Goal: Task Accomplishment & Management: Complete application form

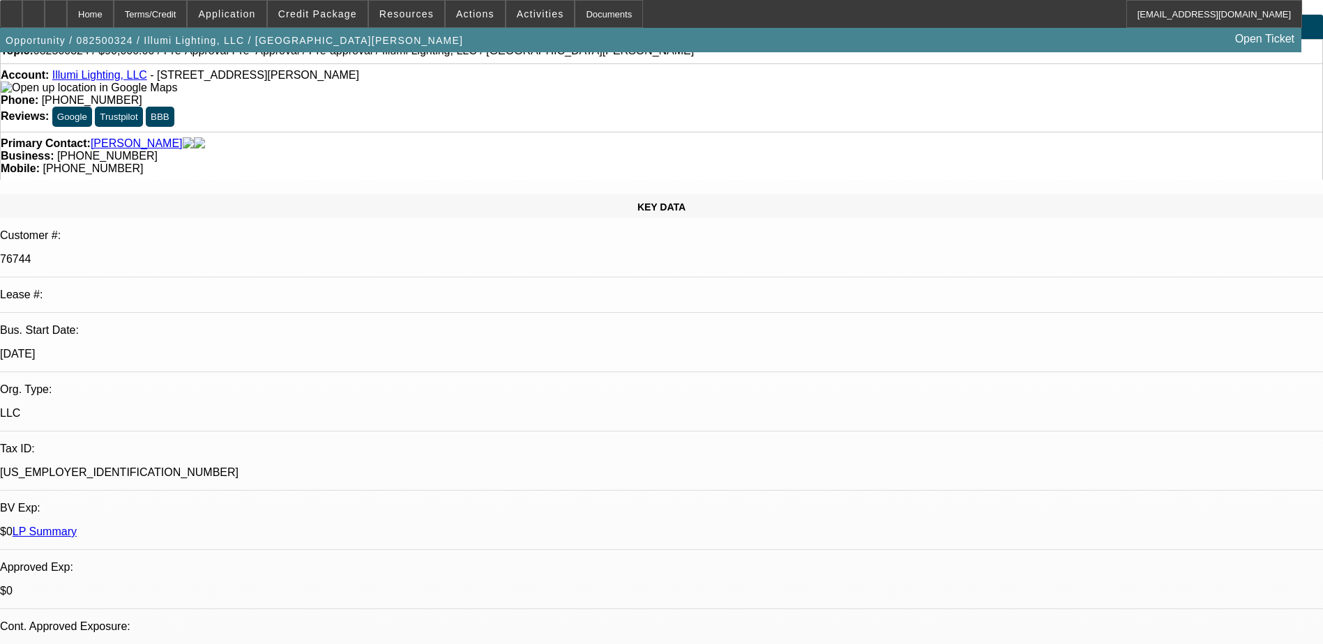
select select "0"
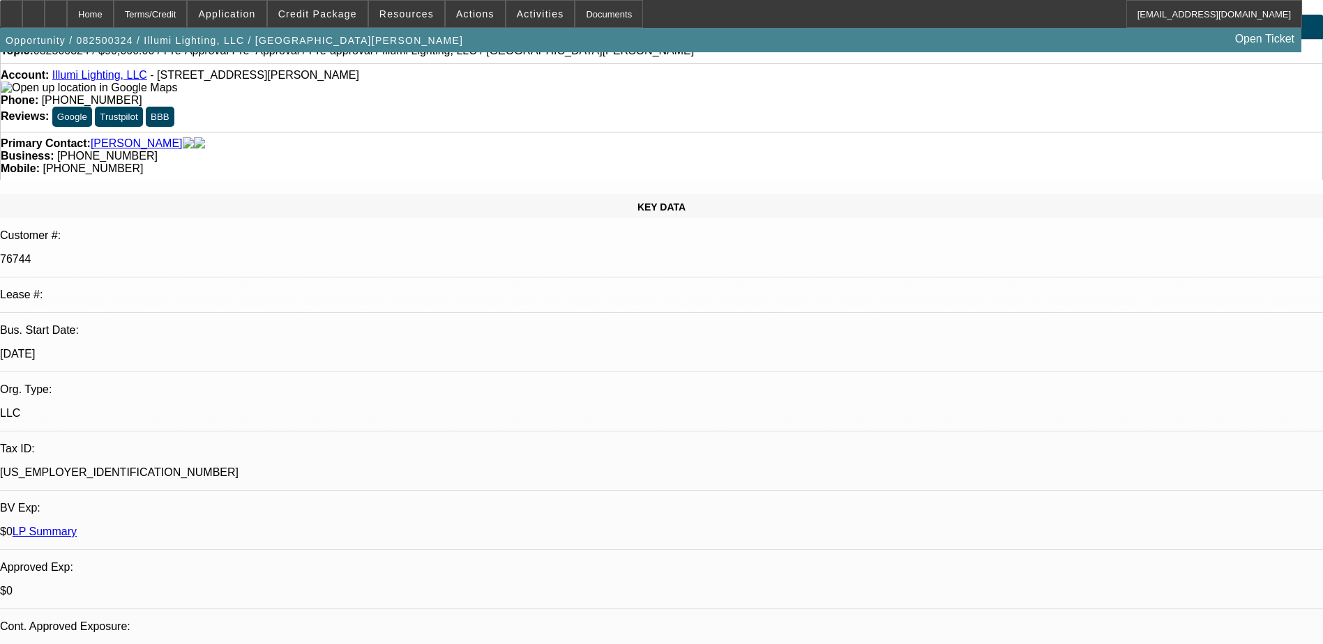
select select "0"
select select "1"
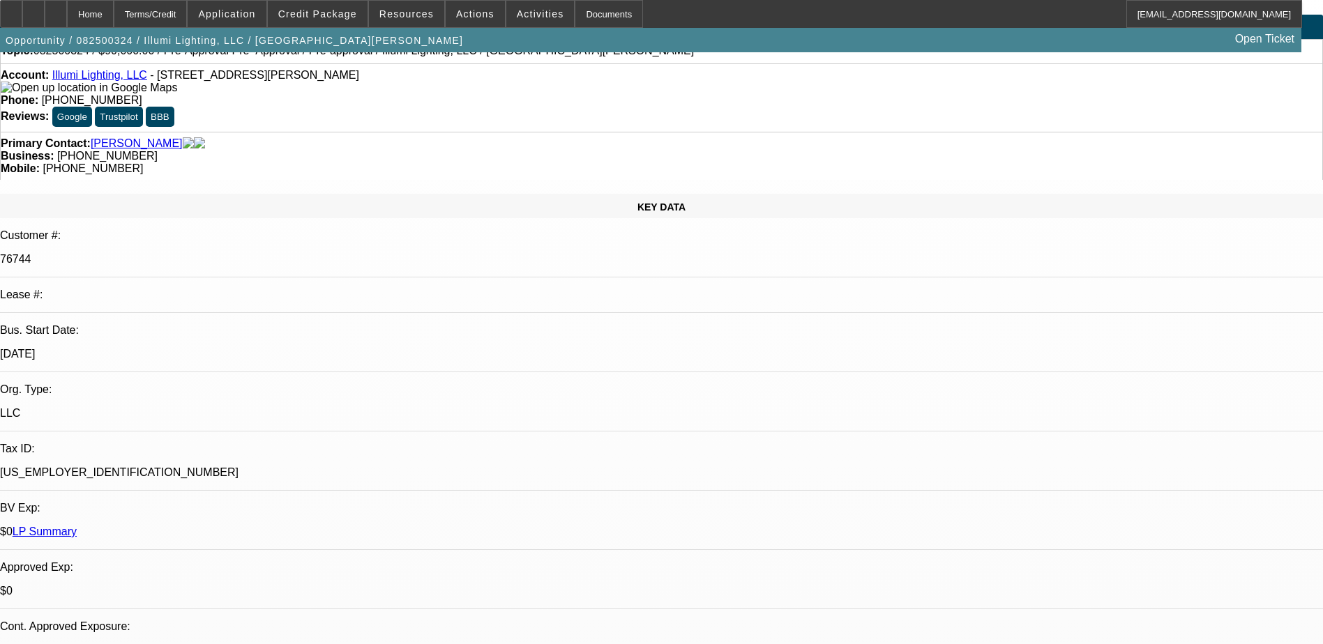
select select "3"
select select "6"
select select "1"
select select "3"
select select "6"
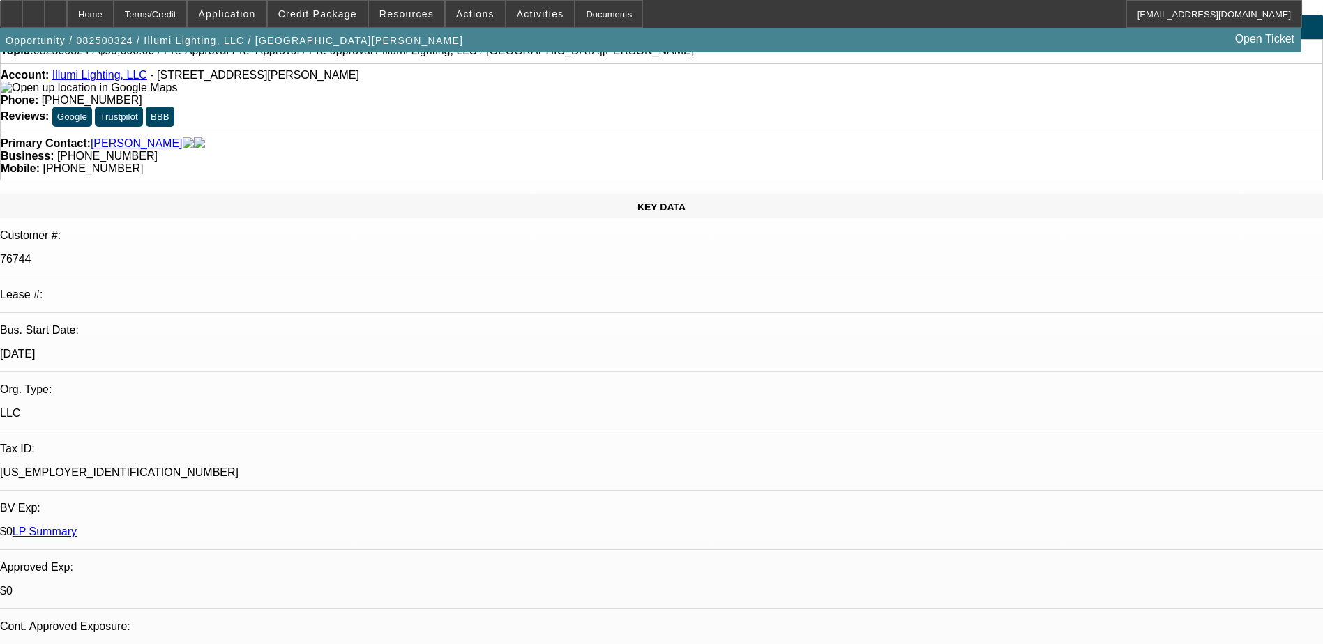
select select "1"
select select "3"
select select "6"
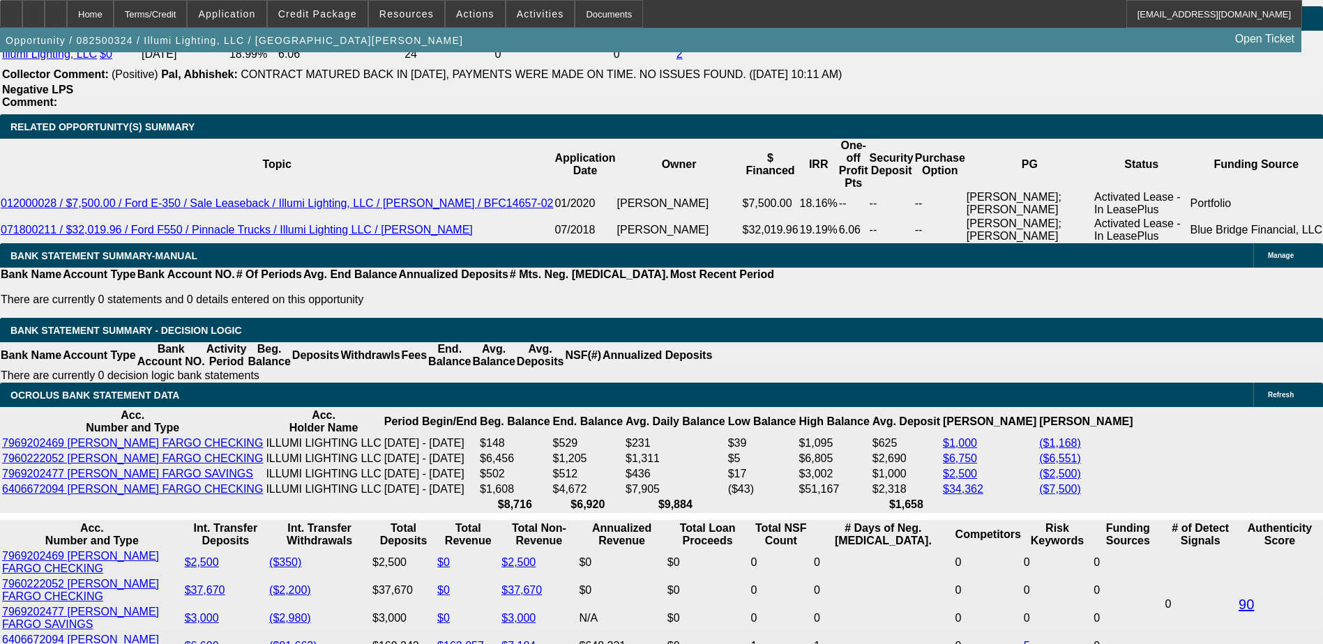
scroll to position [2301, 0]
